Goal: Information Seeking & Learning: Learn about a topic

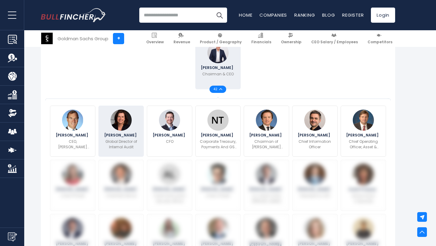
scroll to position [203, 0]
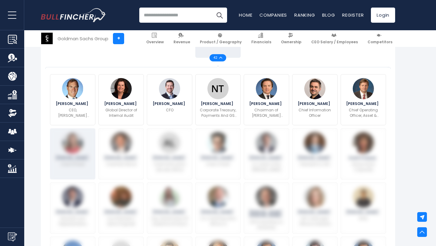
click at [78, 142] on img at bounding box center [72, 142] width 21 height 21
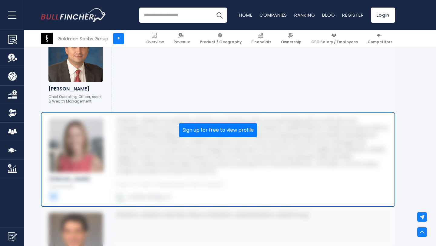
scroll to position [1335, 0]
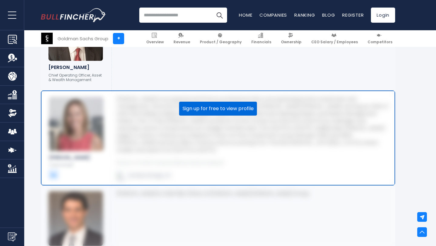
click at [207, 102] on button "Sign up for free to view profile" at bounding box center [218, 109] width 78 height 14
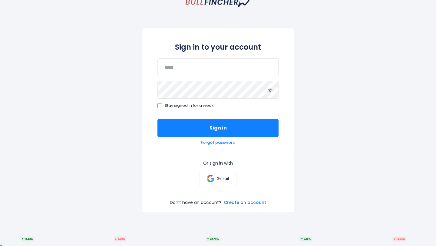
scroll to position [37, 0]
click at [240, 203] on link "Create an account" at bounding box center [245, 202] width 42 height 5
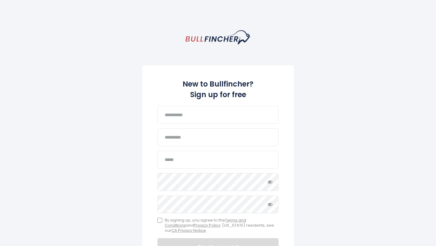
click at [213, 116] on input "text" at bounding box center [218, 115] width 121 height 18
type input "*"
type input "******"
type input "**********"
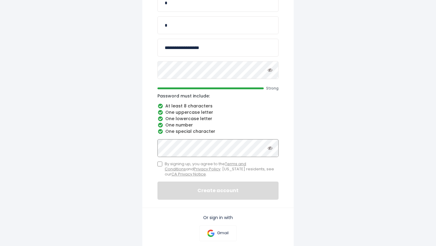
scroll to position [113, 0]
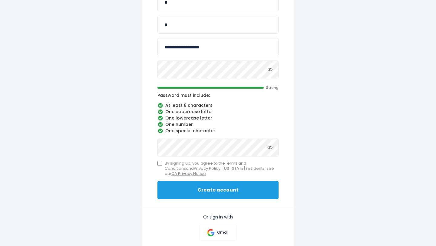
click at [178, 196] on button "Create account" at bounding box center [218, 190] width 121 height 18
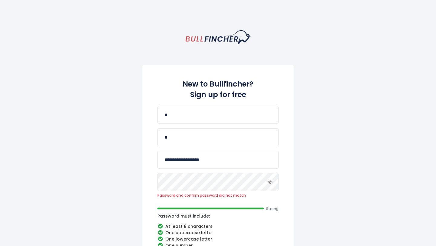
click at [269, 181] on icon "Toggle password visibility" at bounding box center [270, 182] width 5 height 5
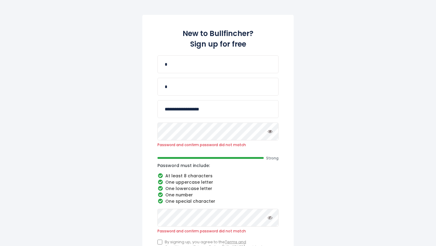
scroll to position [51, 0]
click at [272, 216] on icon at bounding box center [270, 217] width 5 height 5
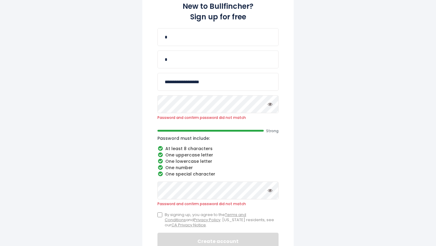
scroll to position [78, 0]
click at [159, 211] on div "**********" at bounding box center [218, 123] width 152 height 272
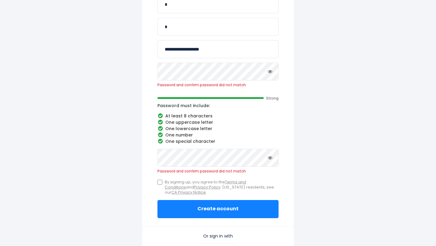
scroll to position [117, 0]
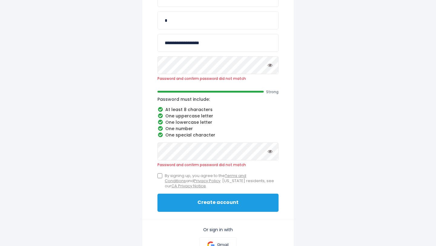
click at [200, 200] on button "Create account" at bounding box center [218, 203] width 121 height 18
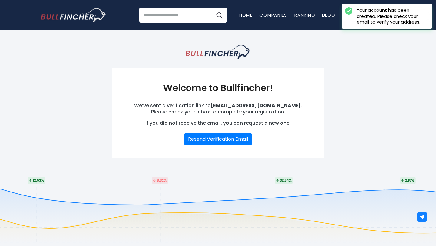
click at [177, 19] on input "search" at bounding box center [183, 15] width 88 height 15
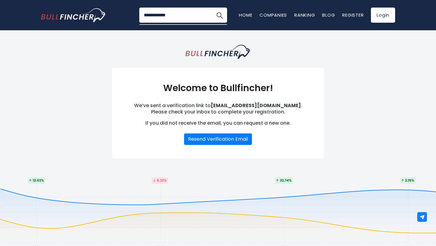
type input "**********"
click at [220, 15] on button "Search" at bounding box center [219, 15] width 15 height 15
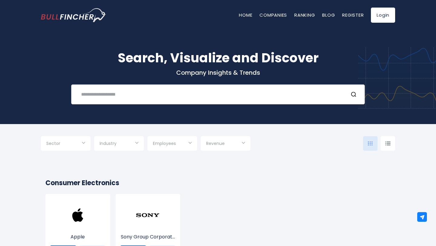
scroll to position [0, 0]
click at [180, 105] on div "Recent searches Trending searches Apple Overview" at bounding box center [218, 95] width 294 height 20
click at [179, 102] on div "Recent searches Trending searches Apple Overview" at bounding box center [218, 95] width 294 height 20
click at [179, 95] on input "text" at bounding box center [211, 94] width 266 height 11
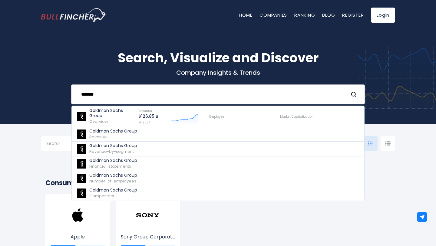
type input "*******"
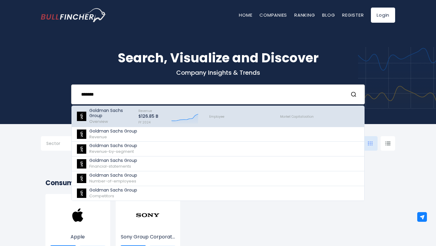
drag, startPoint x: 179, startPoint y: 95, endPoint x: 118, endPoint y: 117, distance: 64.0
click at [118, 117] on p "Goldman Sachs Group" at bounding box center [111, 113] width 44 height 10
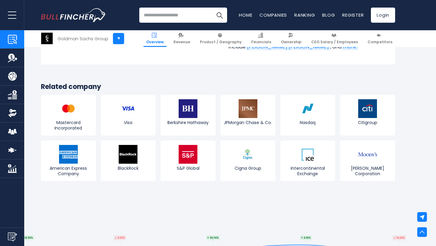
scroll to position [2364, 0]
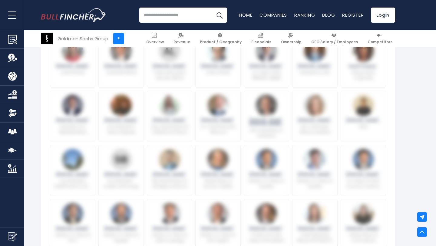
scroll to position [216, 0]
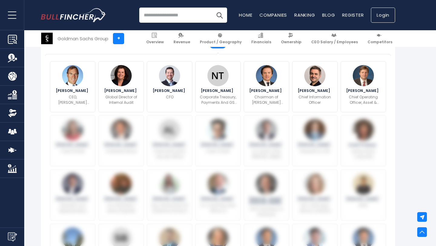
click at [384, 15] on link "Login" at bounding box center [383, 15] width 24 height 15
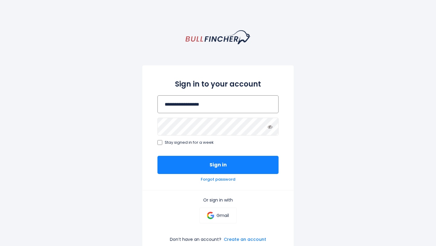
type input "**********"
click at [218, 165] on button "Sign in" at bounding box center [218, 165] width 121 height 18
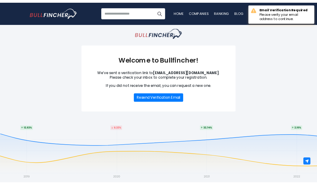
scroll to position [9, 0]
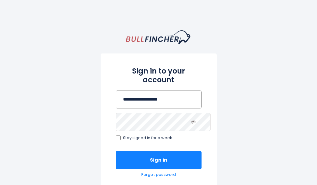
type input "**********"
click at [158, 151] on button "Sign in" at bounding box center [159, 160] width 86 height 18
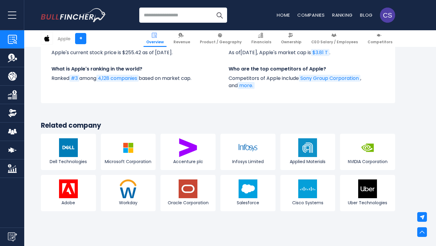
scroll to position [2237, 0]
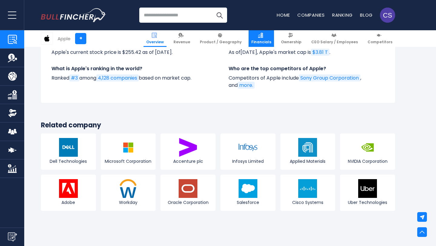
click at [261, 41] on span "Financials" at bounding box center [262, 42] width 20 height 5
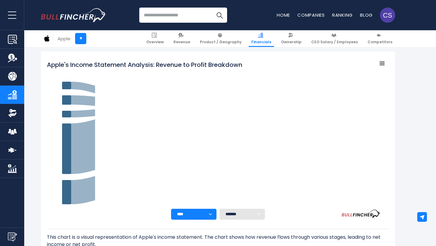
click at [162, 13] on input "search" at bounding box center [183, 15] width 88 height 15
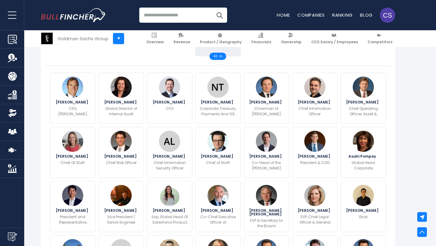
scroll to position [206, 0]
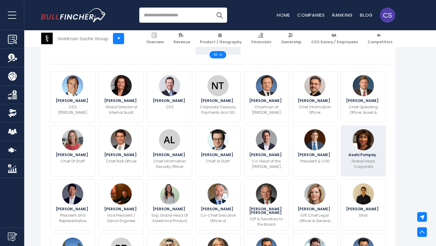
click at [363, 135] on img at bounding box center [363, 139] width 21 height 21
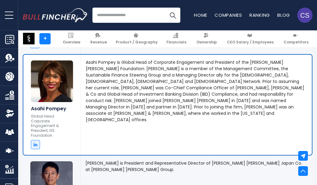
scroll to position [1787, 0]
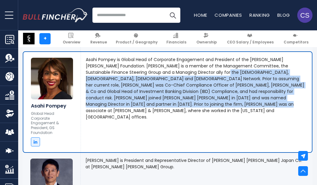
drag, startPoint x: 204, startPoint y: 63, endPoint x: 251, endPoint y: 95, distance: 57.4
click at [251, 95] on p "Asahi Pompey is Global Head of Corporate Engagement and President of the [PERSO…" at bounding box center [196, 88] width 221 height 64
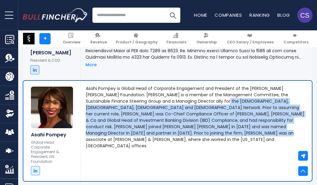
scroll to position [1753, 0]
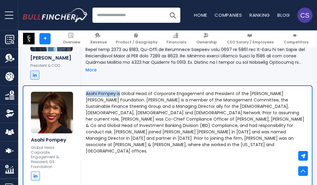
drag, startPoint x: 86, startPoint y: 86, endPoint x: 120, endPoint y: 86, distance: 34.2
click at [120, 90] on p "Asahi Pompey is Global Head of Corporate Engagement and President of the [PERSO…" at bounding box center [196, 122] width 221 height 64
